Goal: Information Seeking & Learning: Find specific fact

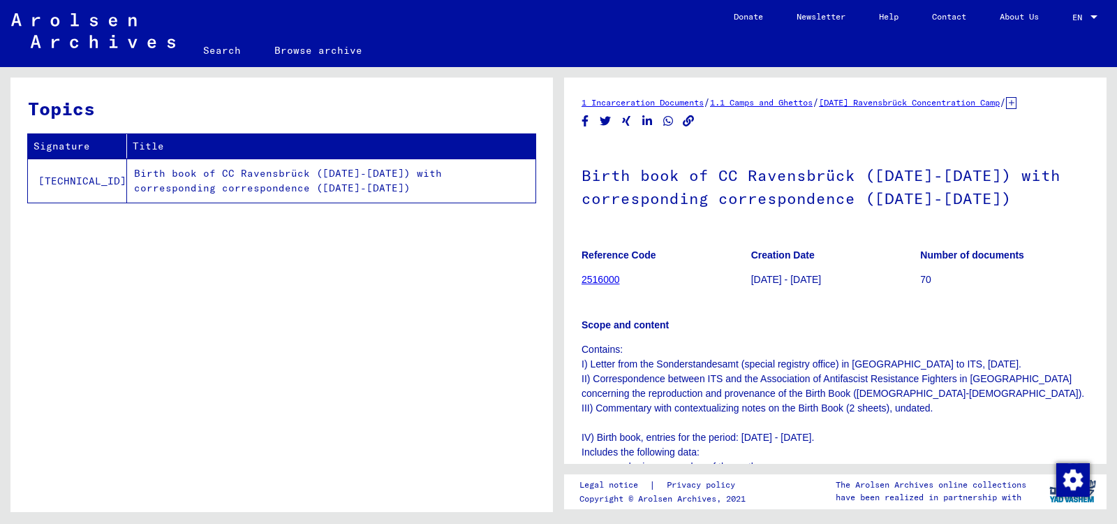
click at [214, 54] on link "Search" at bounding box center [221, 51] width 71 height 34
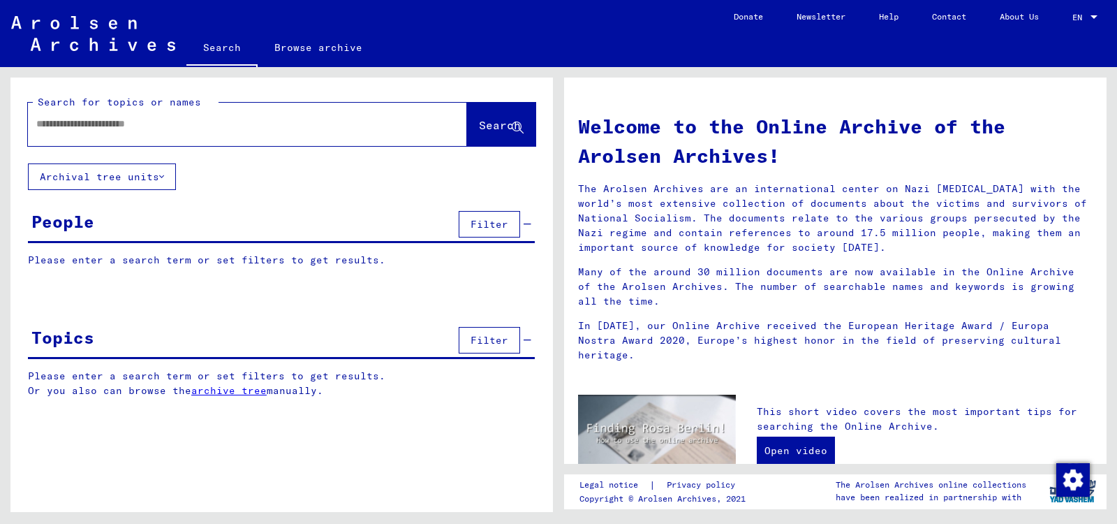
click at [170, 126] on input "text" at bounding box center [230, 124] width 389 height 15
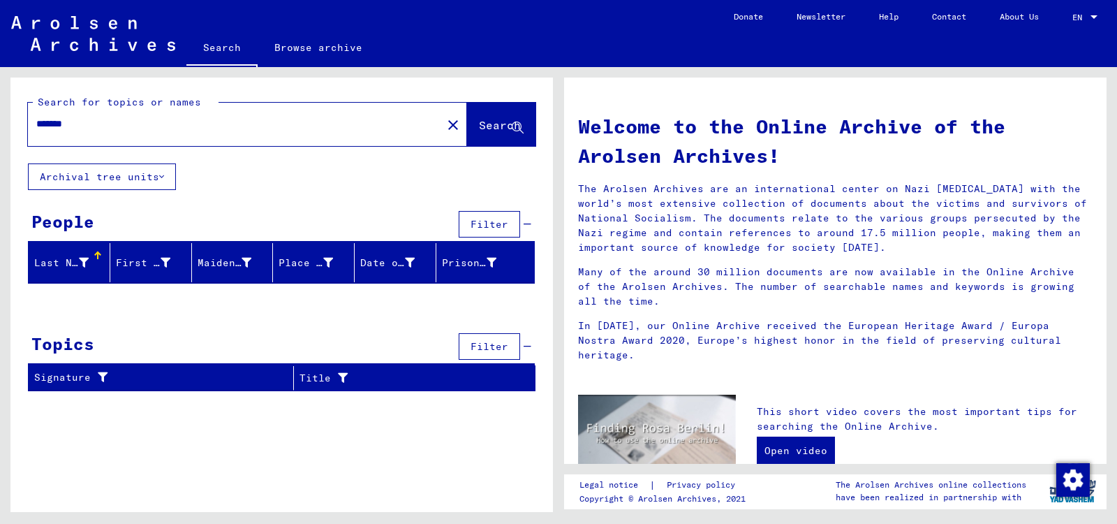
click at [90, 126] on input "******" at bounding box center [230, 124] width 389 height 15
type input "*"
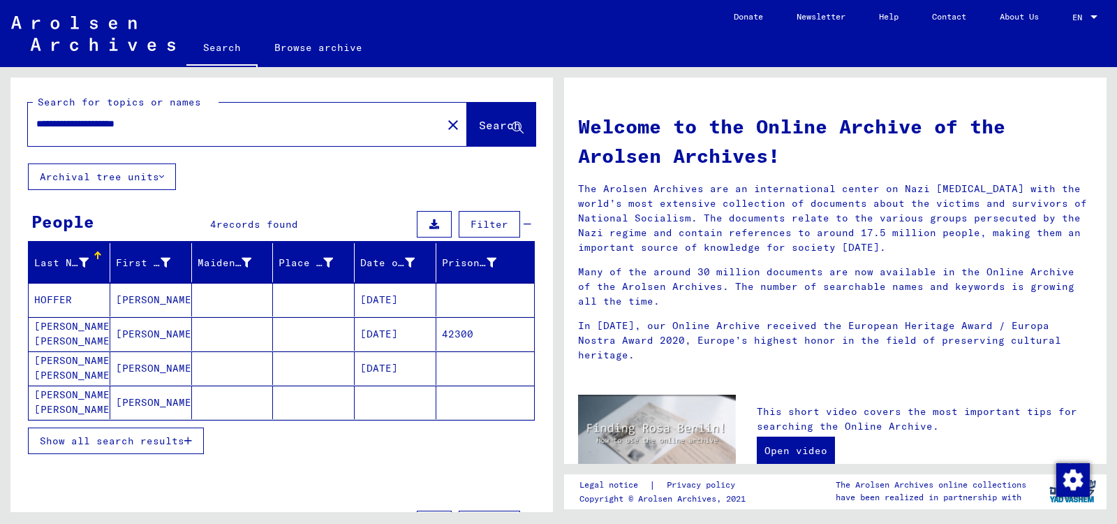
click at [386, 334] on mat-cell "[DATE]" at bounding box center [396, 334] width 82 height 34
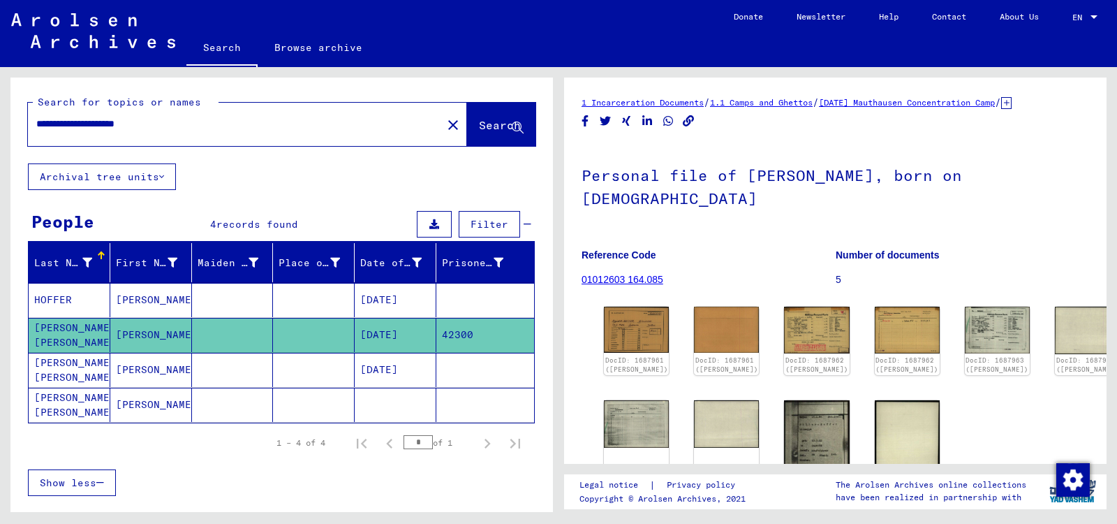
click at [401, 369] on mat-cell "[DATE]" at bounding box center [396, 369] width 82 height 34
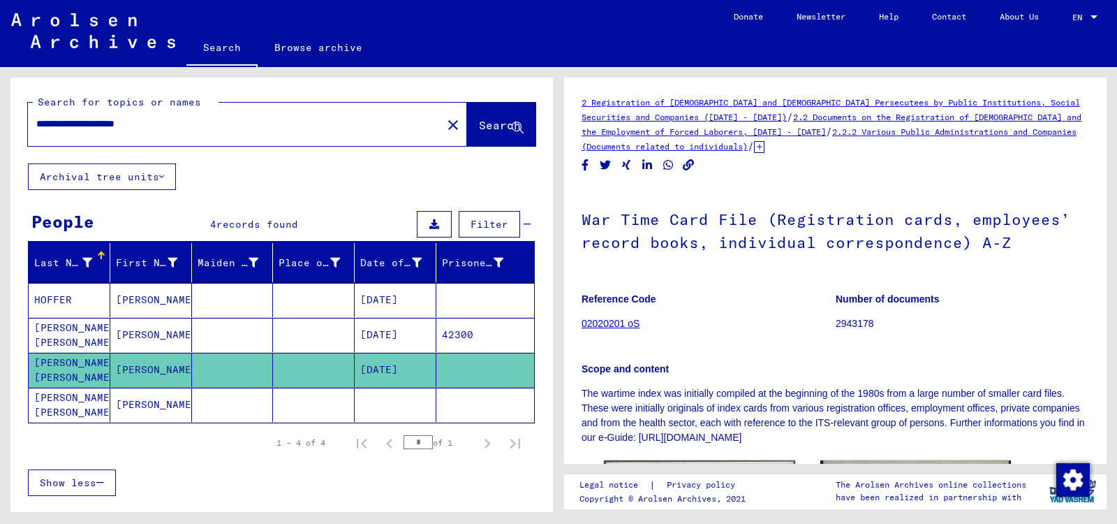
click at [386, 403] on mat-cell at bounding box center [396, 404] width 82 height 34
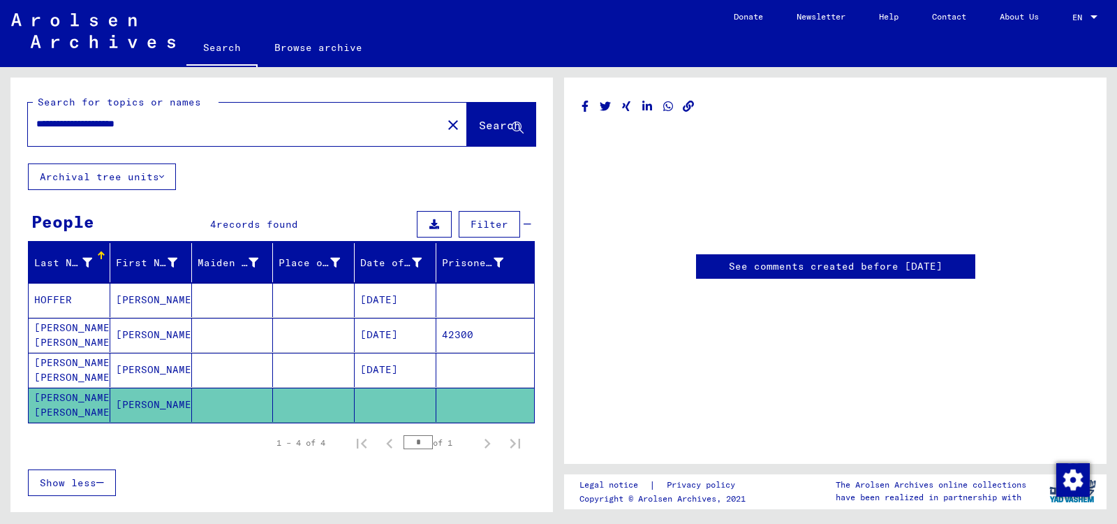
click at [386, 297] on mat-cell "[DATE]" at bounding box center [396, 300] width 82 height 34
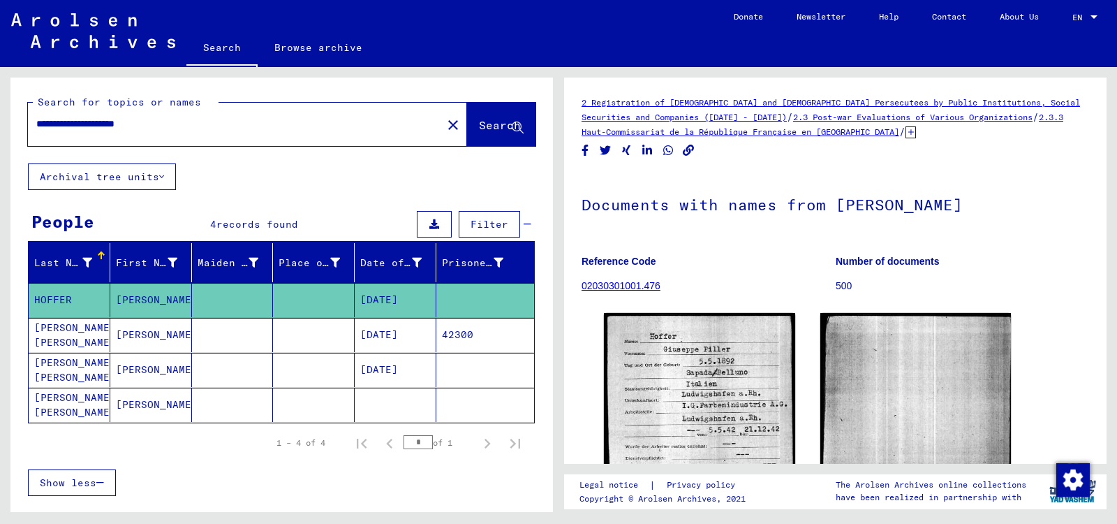
click at [386, 297] on mat-cell "[DATE]" at bounding box center [396, 300] width 82 height 34
click at [176, 124] on input "**********" at bounding box center [234, 124] width 397 height 15
type input "**********"
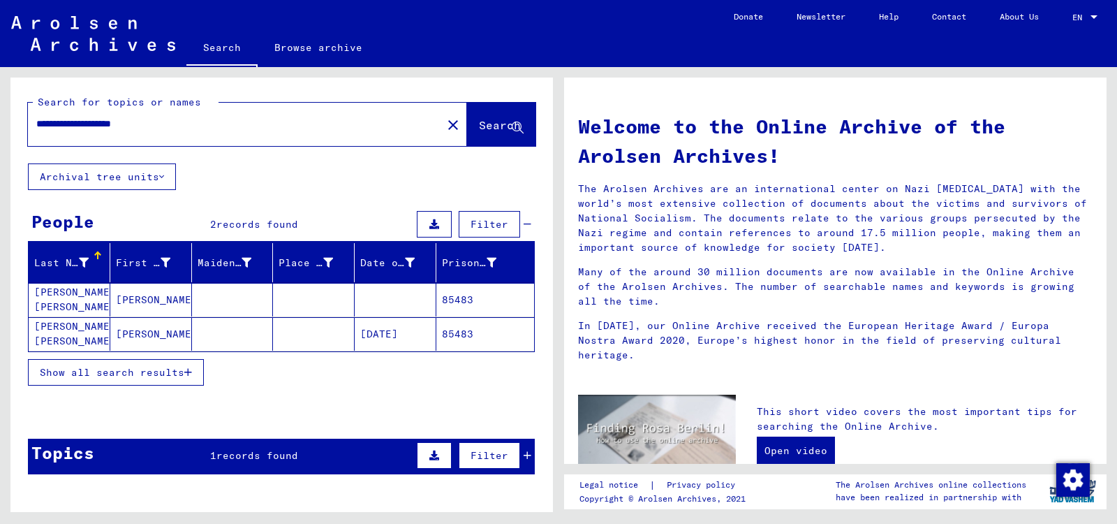
click at [456, 302] on mat-cell "85483" at bounding box center [485, 300] width 98 height 34
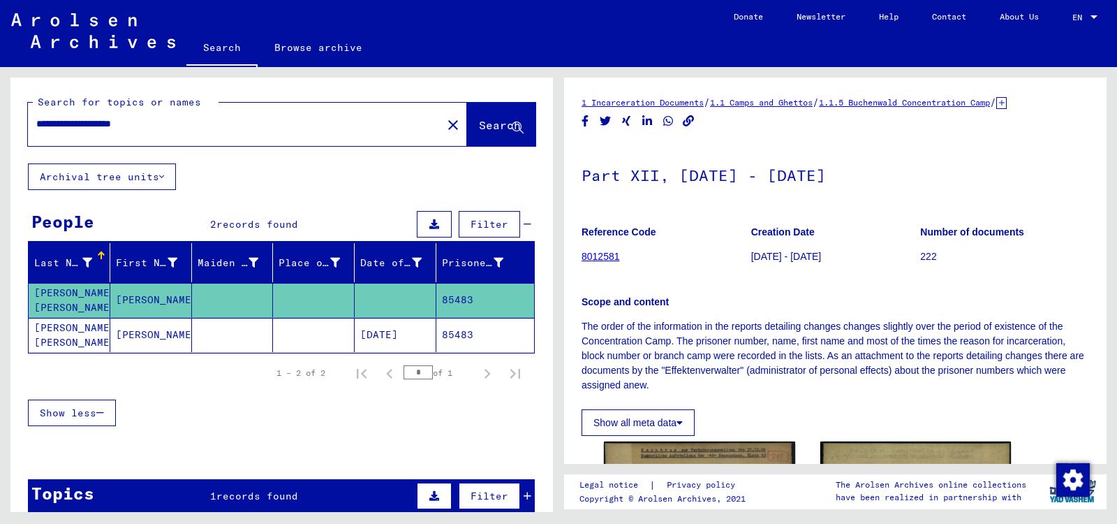
click at [712, 304] on p "Scope and content" at bounding box center [834, 302] width 507 height 15
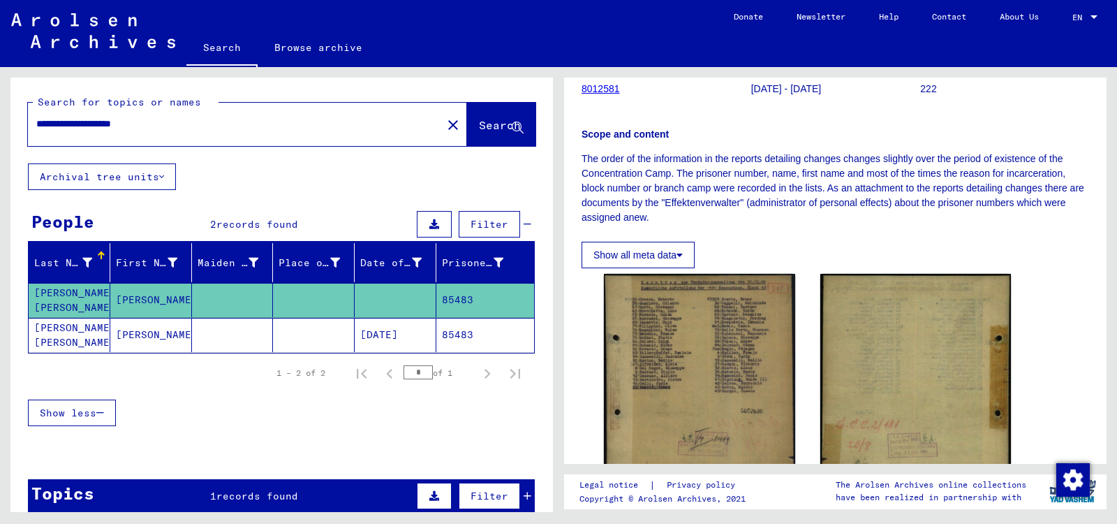
scroll to position [192, 0]
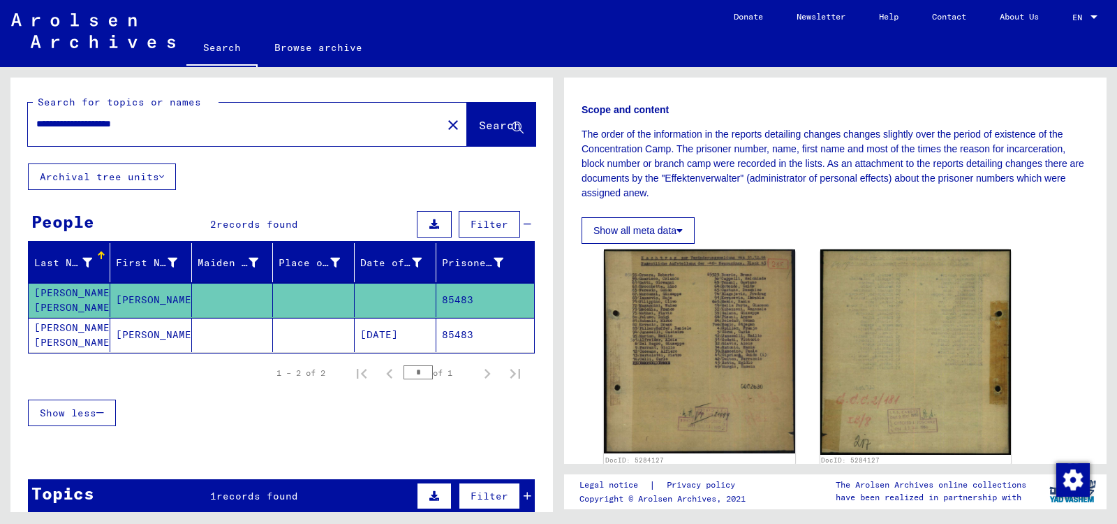
click at [457, 334] on mat-cell "85483" at bounding box center [485, 335] width 98 height 34
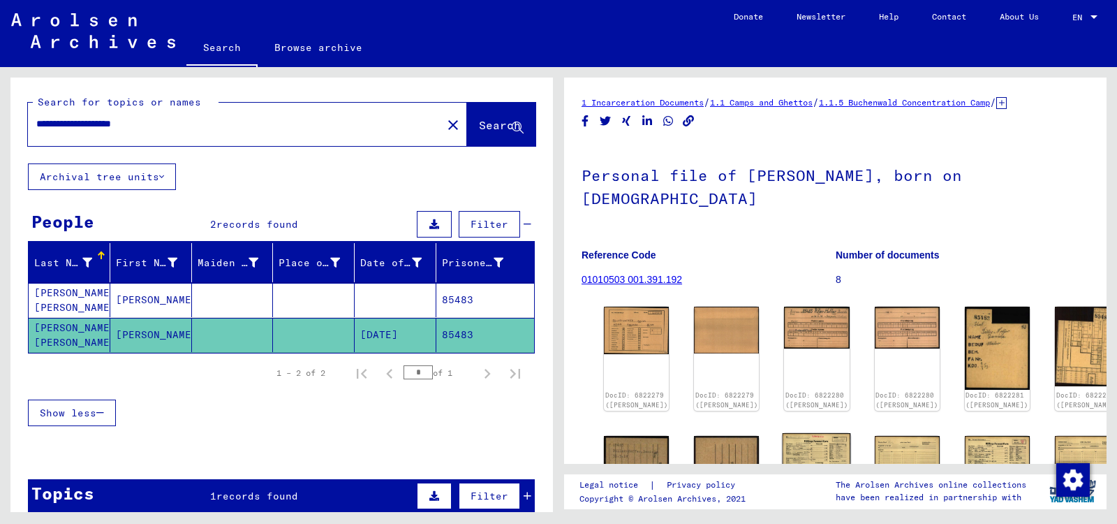
scroll to position [38, 0]
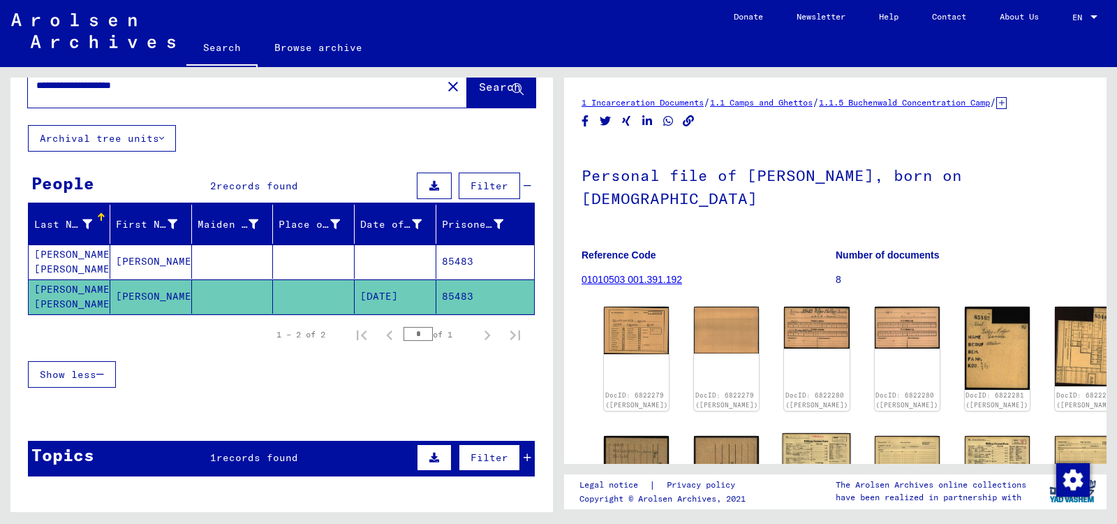
click at [782, 436] on img at bounding box center [816, 457] width 68 height 49
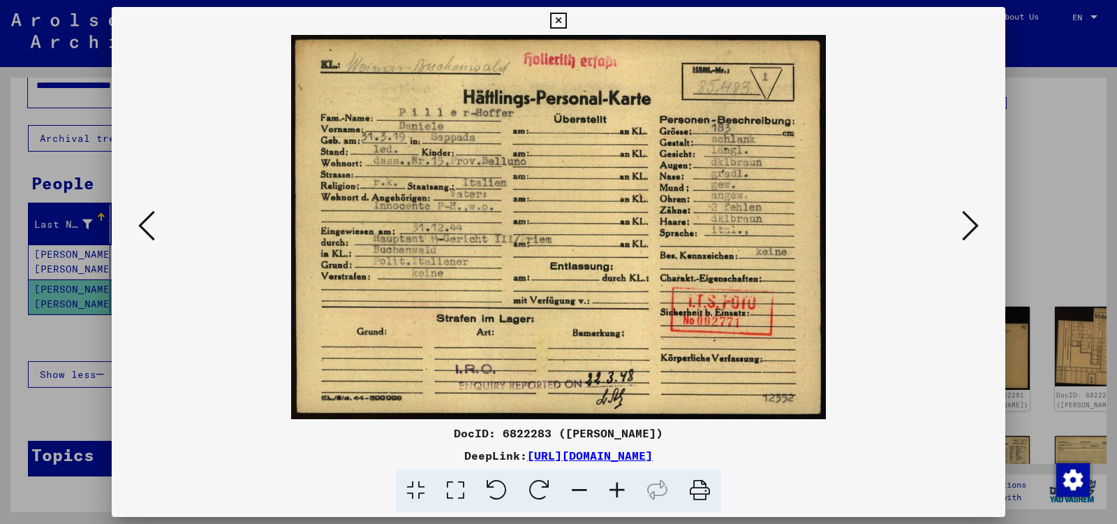
click at [1024, 146] on div at bounding box center [558, 262] width 1117 height 524
